Goal: Information Seeking & Learning: Understand process/instructions

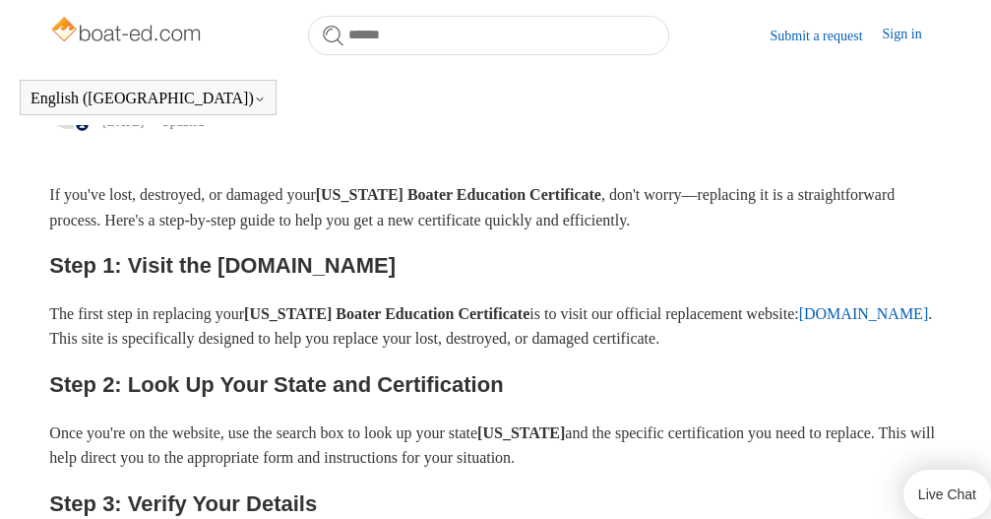
scroll to position [433, 0]
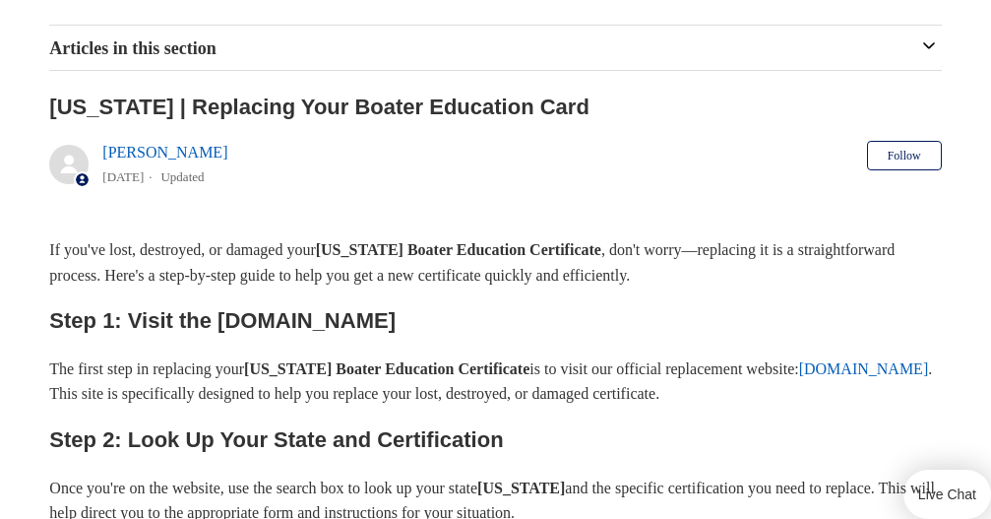
click at [365, 237] on p "If you've lost, destroyed, or damaged your [US_STATE] Boater Education Certific…" at bounding box center [495, 262] width 892 height 50
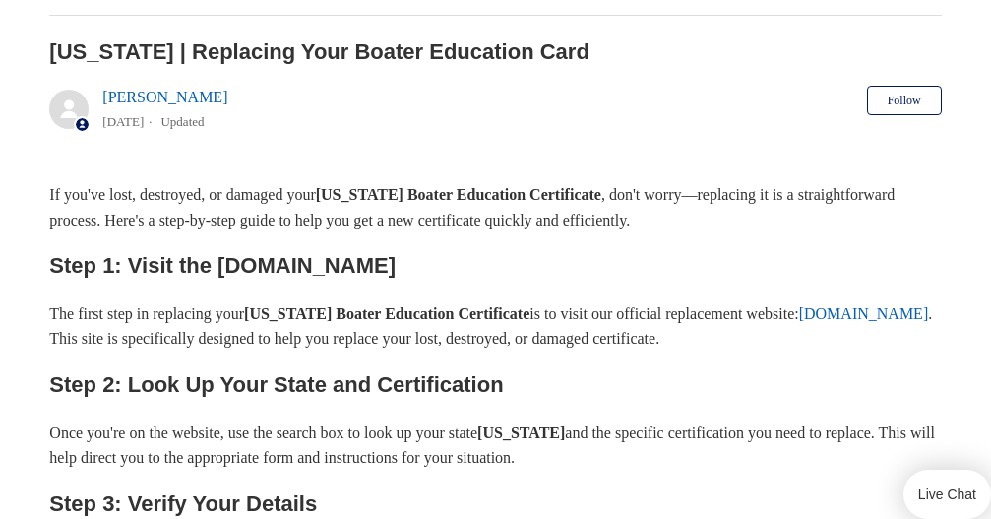
scroll to position [378, 0]
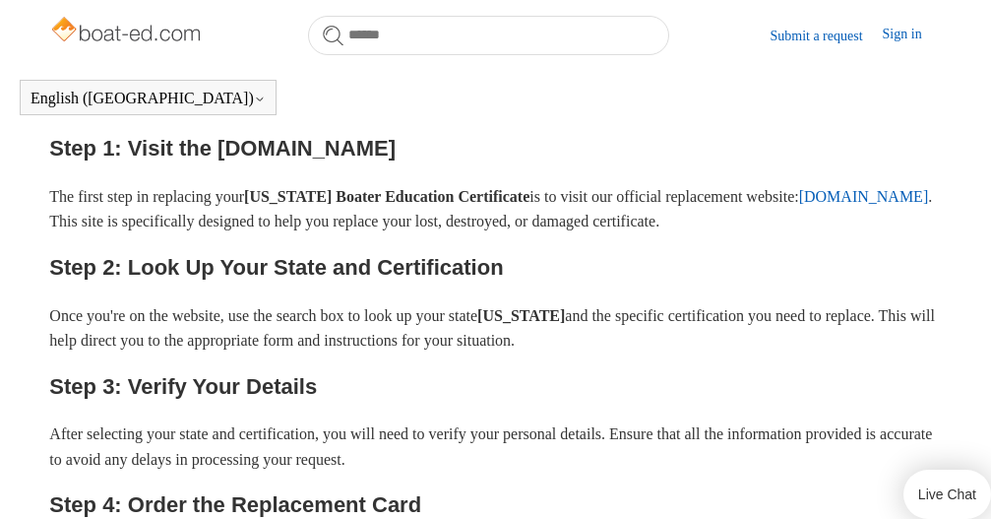
scroll to position [496, 0]
click at [799, 187] on link "[DOMAIN_NAME]" at bounding box center [864, 195] width 130 height 17
click at [470, 183] on p "The first step in replacing your New York Boater Education Certificate is to vi…" at bounding box center [495, 208] width 892 height 50
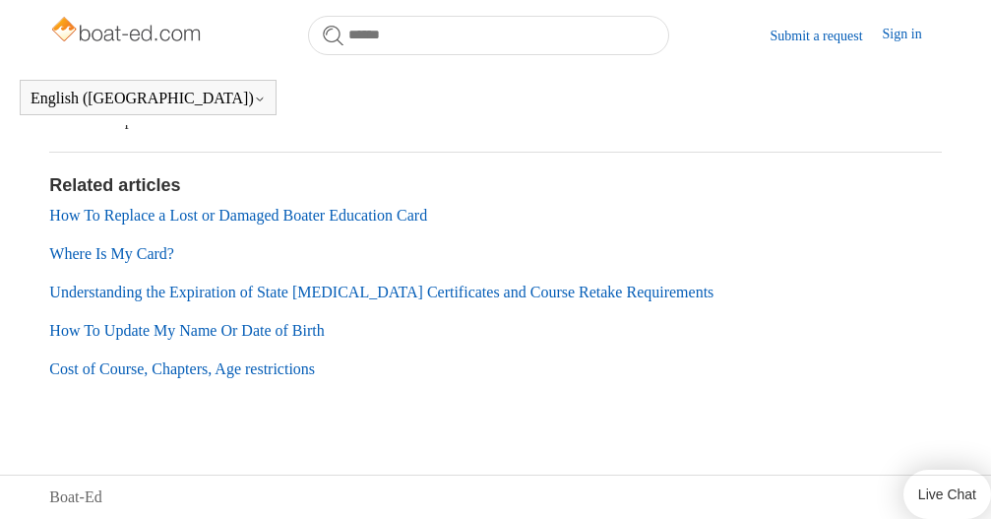
scroll to position [1600, 0]
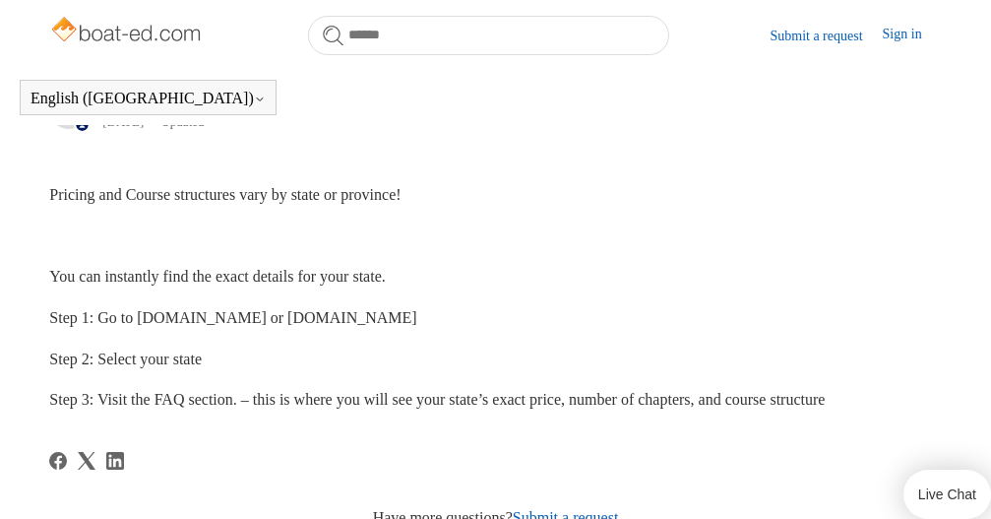
scroll to position [433, 0]
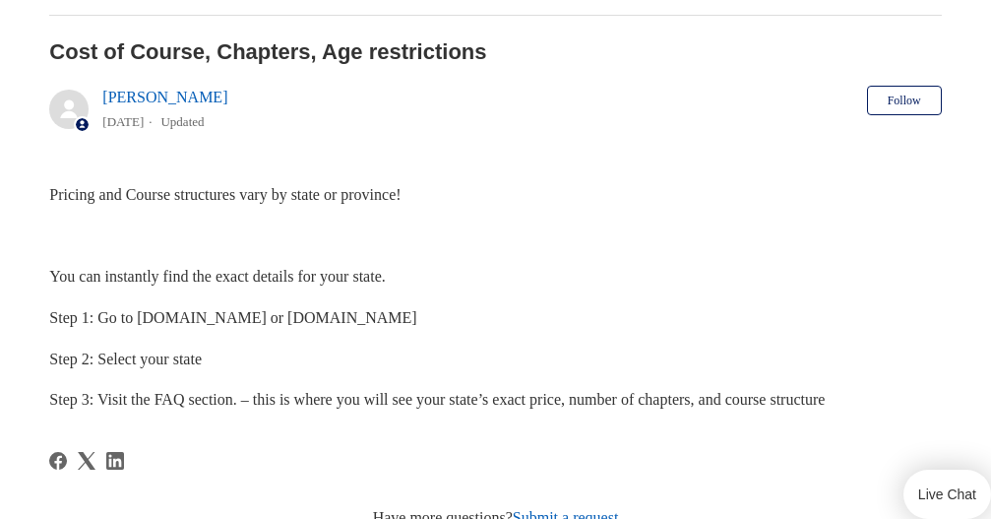
scroll to position [378, 0]
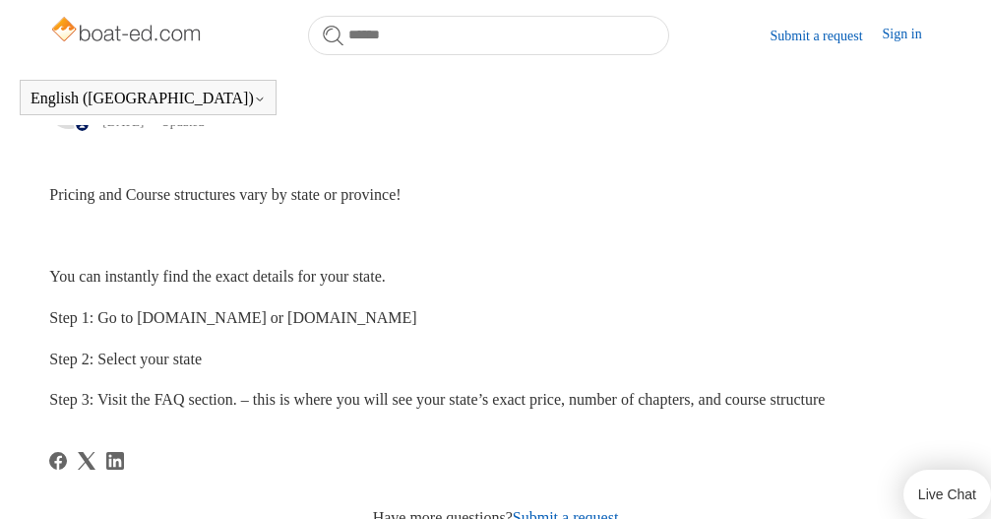
scroll to position [433, 0]
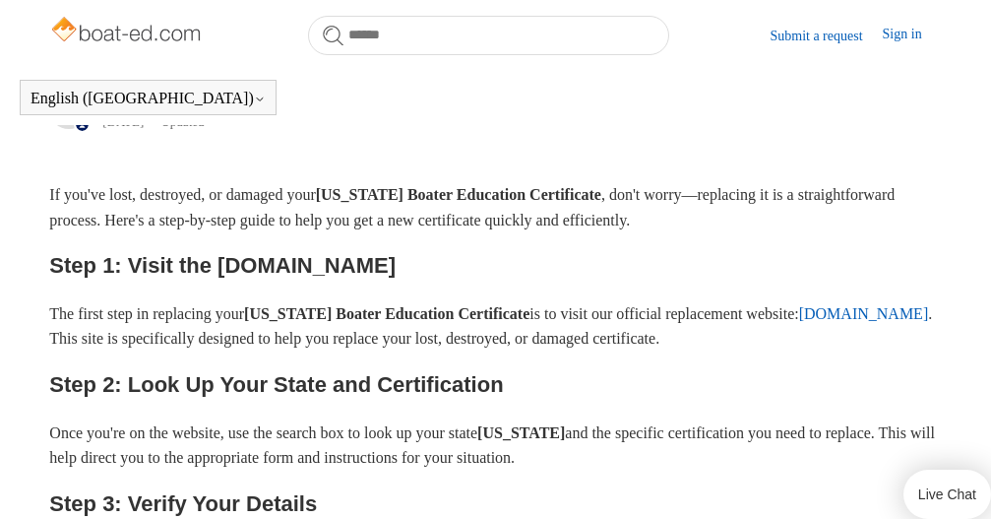
scroll to position [433, 0]
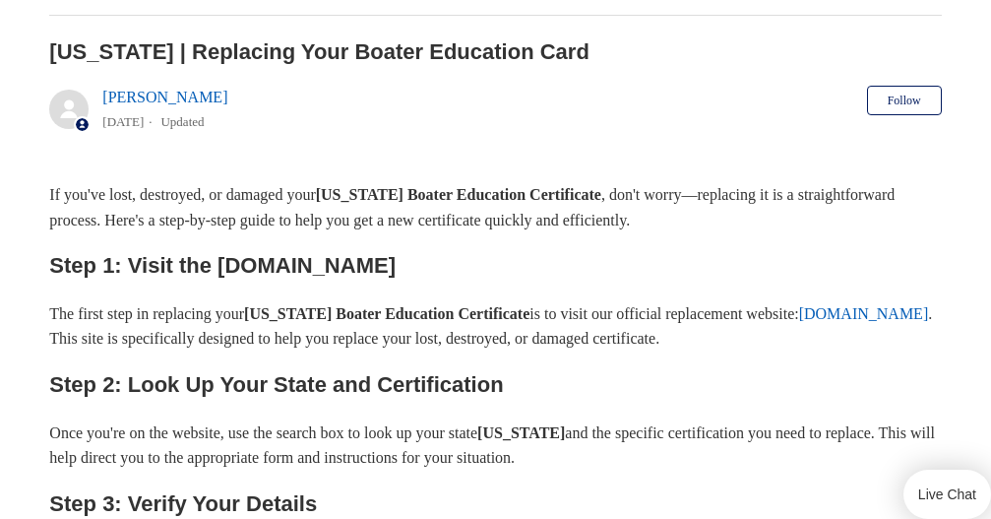
scroll to position [378, 0]
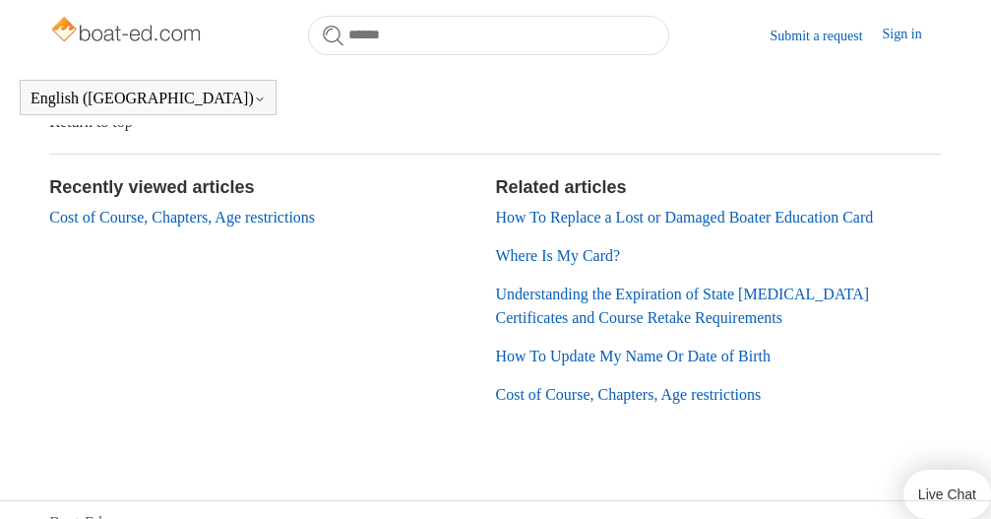
scroll to position [1596, 0]
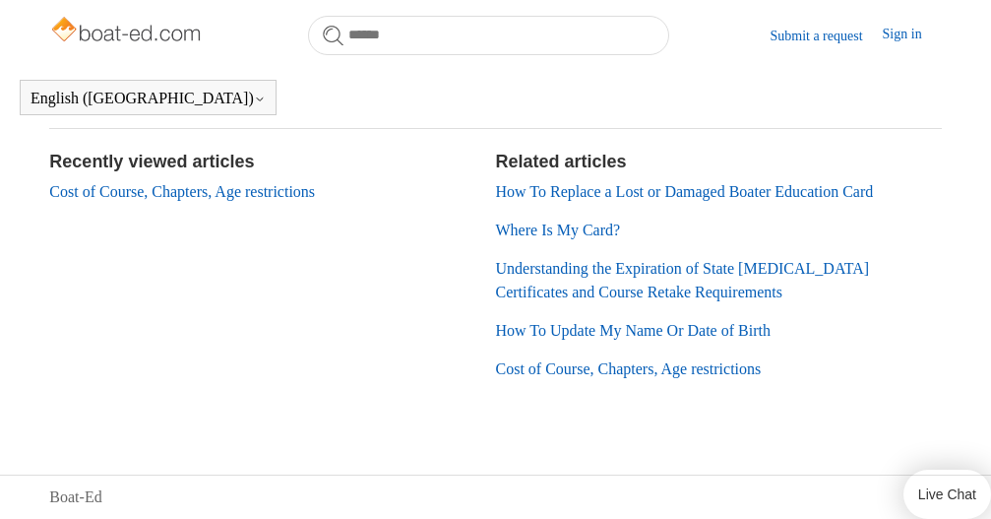
click at [737, 200] on link "How To Replace a Lost or Damaged Boater Education Card" at bounding box center [685, 191] width 378 height 17
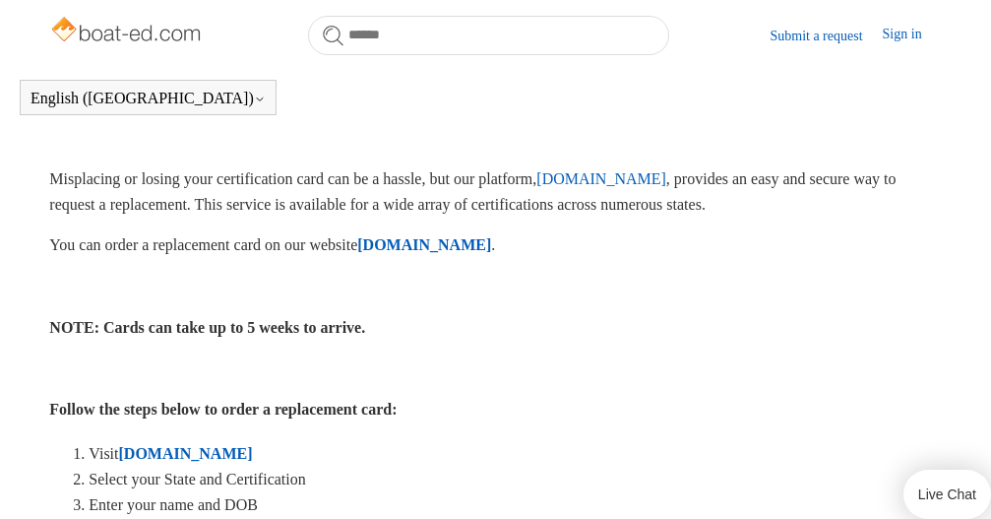
scroll to position [433, 0]
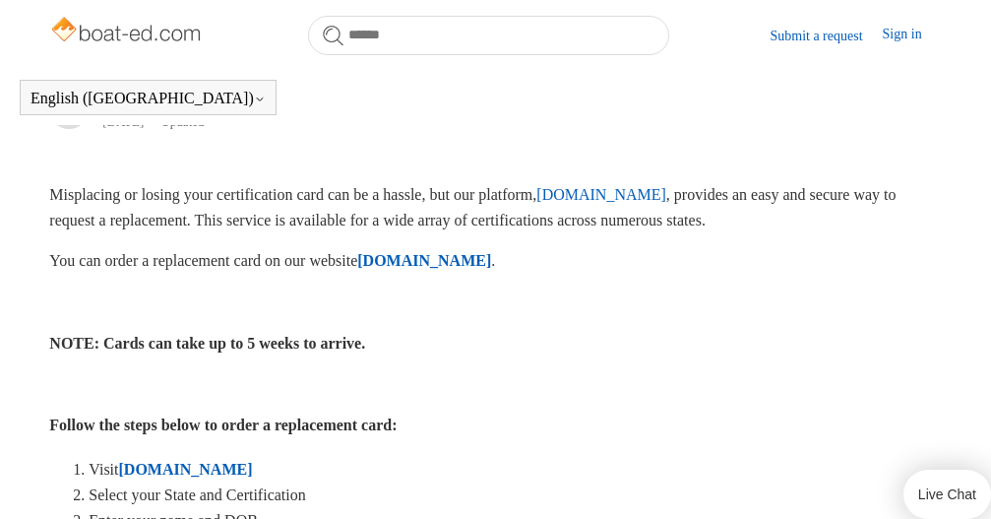
click at [342, 182] on p "Misplacing or losing your certification card can be a hassle, but our platform,…" at bounding box center [495, 207] width 892 height 50
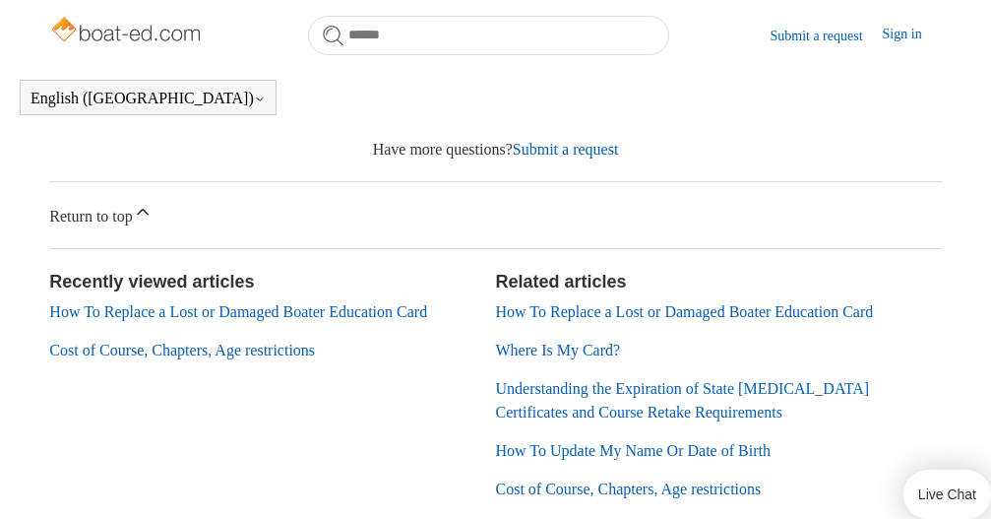
scroll to position [1465, 0]
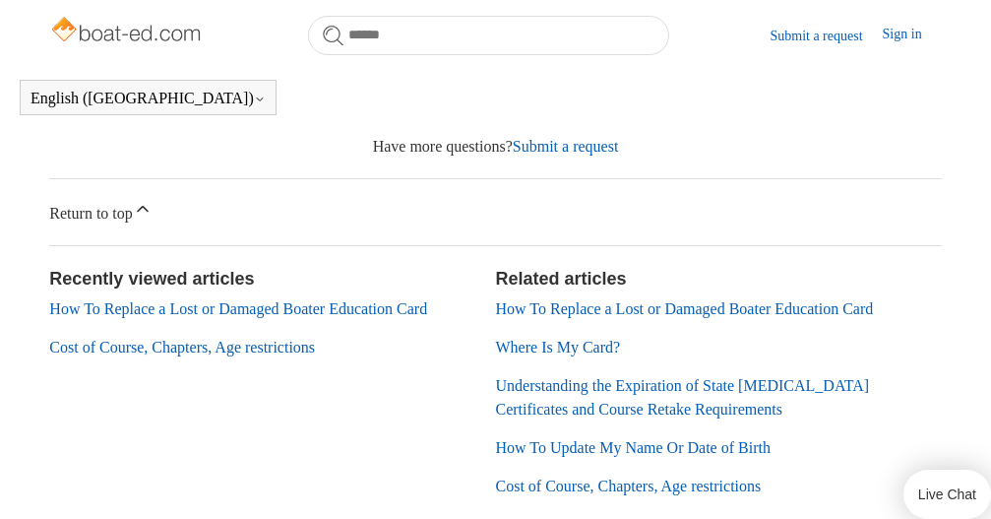
click at [619, 155] on link "Submit a request" at bounding box center [566, 146] width 106 height 17
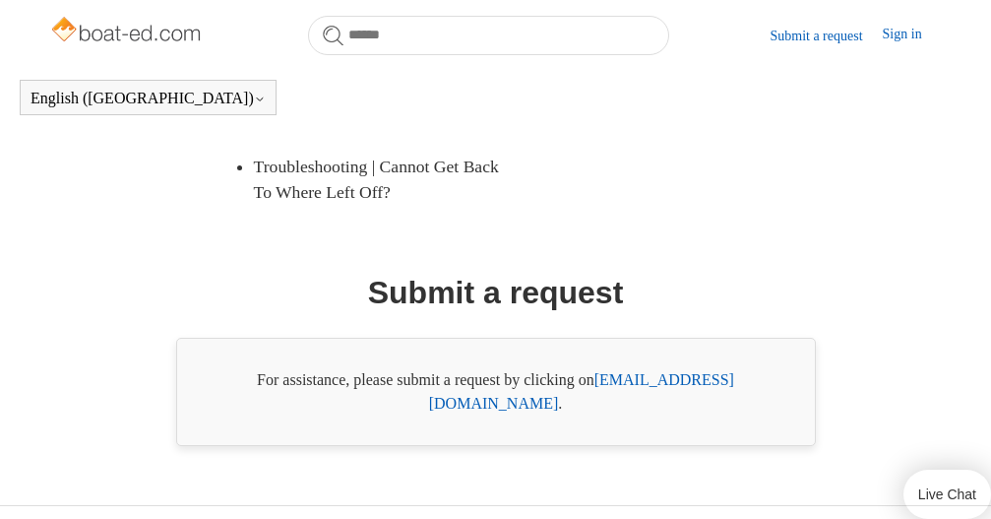
scroll to position [535, 0]
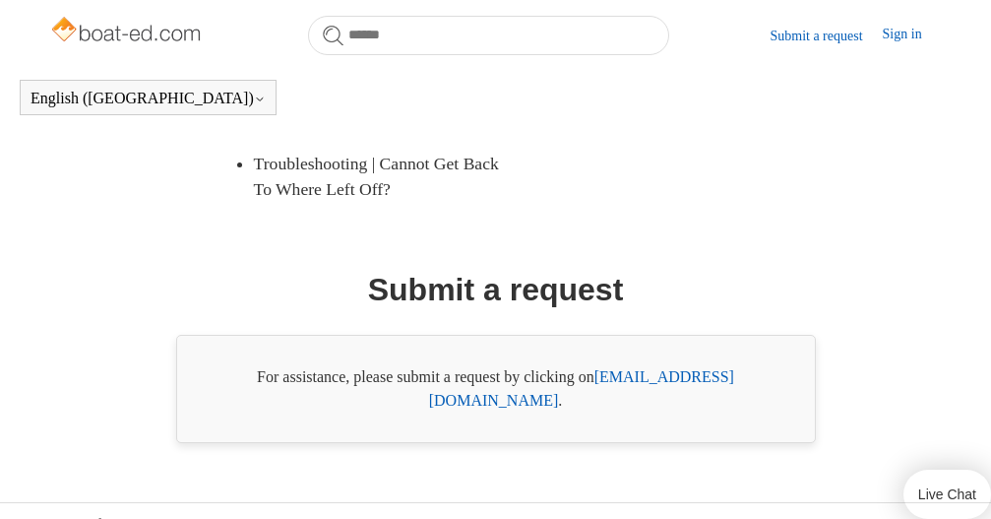
click at [688, 373] on link "[EMAIL_ADDRESS][DOMAIN_NAME]" at bounding box center [581, 388] width 305 height 40
click at [661, 373] on link "[EMAIL_ADDRESS][DOMAIN_NAME]" at bounding box center [581, 388] width 305 height 40
